Goal: Task Accomplishment & Management: Complete application form

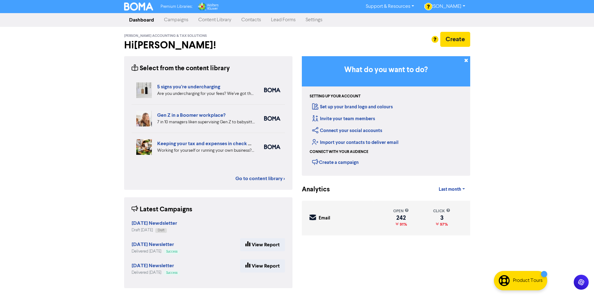
click at [256, 21] on link "Contacts" at bounding box center [251, 20] width 30 height 12
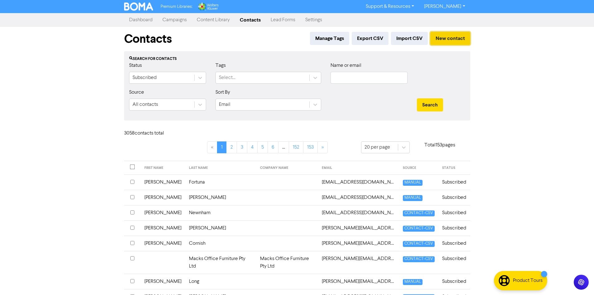
click at [461, 38] on button "New contact" at bounding box center [450, 38] width 40 height 13
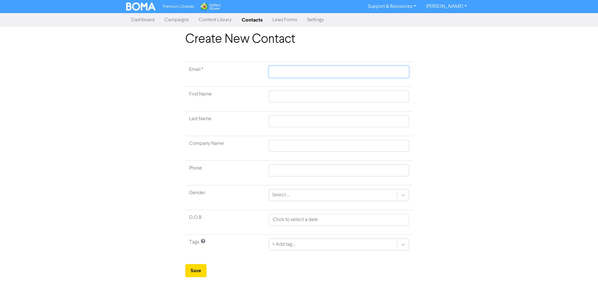
paste input "[EMAIL_ADDRESS][PERSON_NAME][DOMAIN_NAME]"
type input "[EMAIL_ADDRESS][PERSON_NAME][DOMAIN_NAME]"
paste input "Teagan"
type input "Teagan"
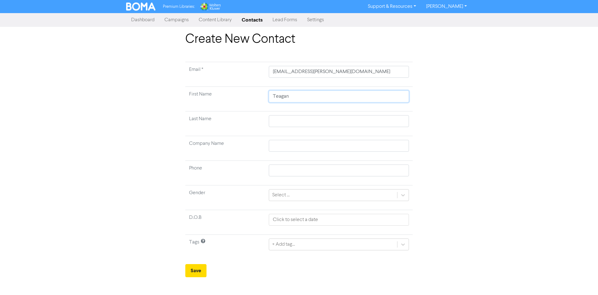
type input "Teagan"
paste input "[PERSON_NAME]"
type input "[PERSON_NAME]"
click at [195, 268] on button "Save" at bounding box center [195, 270] width 21 height 13
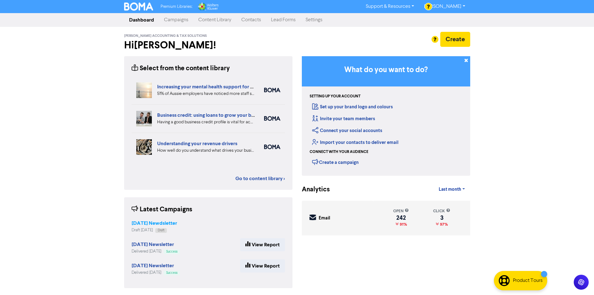
click at [177, 223] on strong "[DATE] Newdsletter" at bounding box center [155, 223] width 46 height 6
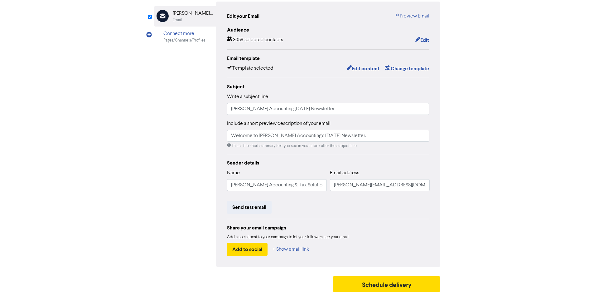
scroll to position [63, 0]
click at [376, 281] on button "Schedule delivery" at bounding box center [387, 284] width 108 height 16
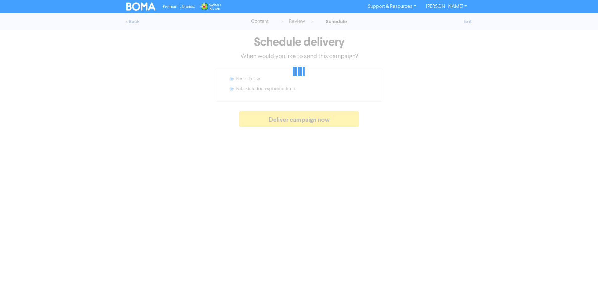
radio input "false"
radio input "true"
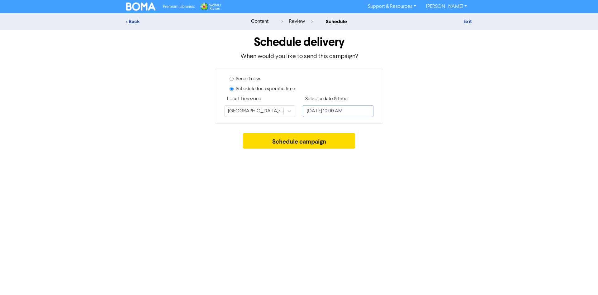
select select "7"
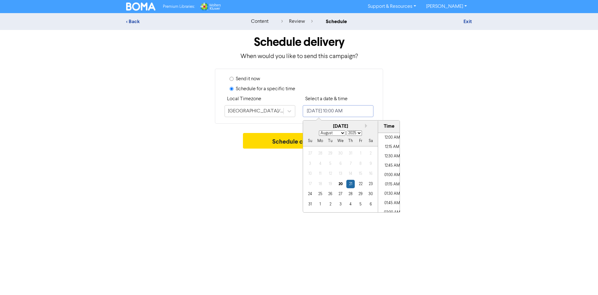
click at [329, 112] on input "August 21, 2025 10:00 AM" at bounding box center [338, 111] width 71 height 12
click at [312, 193] on div "24" at bounding box center [310, 194] width 8 height 8
type input "August 24, 2025 10:00 AM"
click at [279, 143] on button "Schedule campaign" at bounding box center [299, 141] width 113 height 16
